Goal: Task Accomplishment & Management: Use online tool/utility

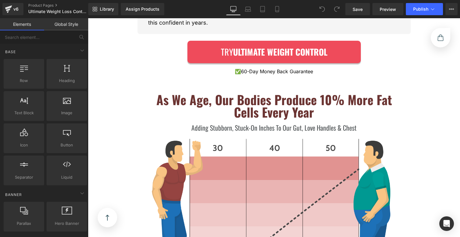
scroll to position [555, 0]
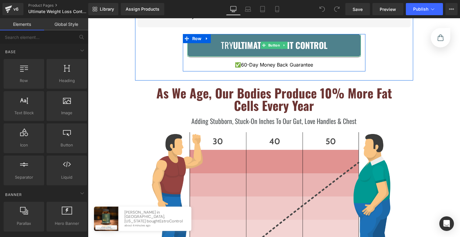
click at [235, 39] on strong "ULTIMATE WEIGHT CONTROL" at bounding box center [280, 45] width 94 height 12
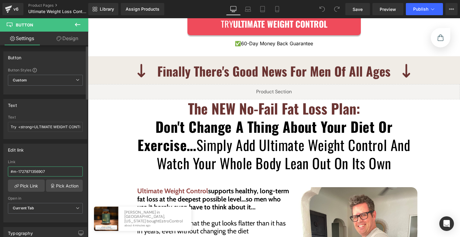
click at [50, 170] on input "#m-1727871356907" at bounding box center [45, 172] width 75 height 10
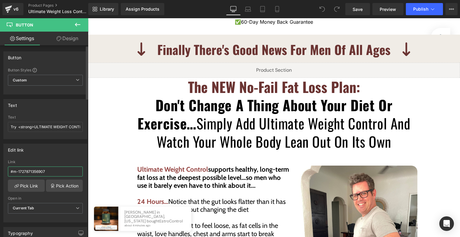
click at [50, 170] on input "#m-1727871356907" at bounding box center [45, 172] width 75 height 10
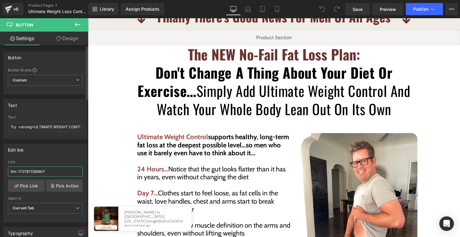
click at [50, 170] on input "#m-1727871356907" at bounding box center [45, 172] width 75 height 10
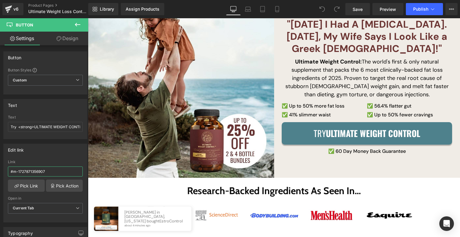
scroll to position [80, 0]
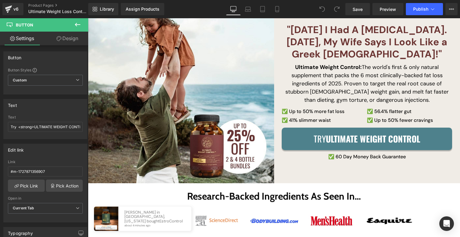
click at [309, 142] on link "Try ULTIMATE WEIGHT CONTROL" at bounding box center [366, 139] width 170 height 22
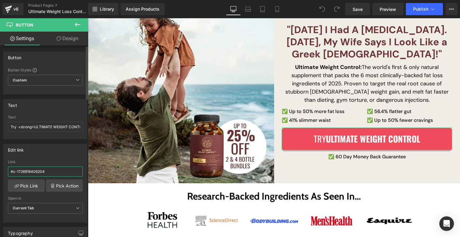
click at [57, 170] on input "#c-1726916406204" at bounding box center [45, 172] width 75 height 10
paste input "m-1727871356907"
type input "#m-1727871356907"
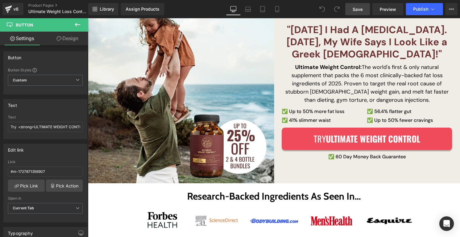
click at [362, 10] on span "Save" at bounding box center [357, 9] width 10 height 6
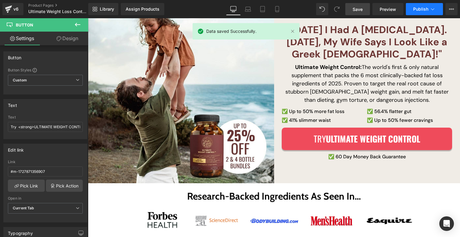
click at [408, 14] on button "Publish" at bounding box center [423, 9] width 37 height 12
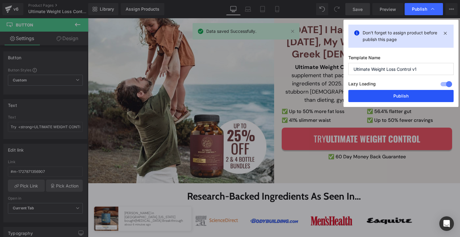
click at [390, 98] on button "Publish" at bounding box center [400, 96] width 105 height 12
